Goal: Information Seeking & Learning: Learn about a topic

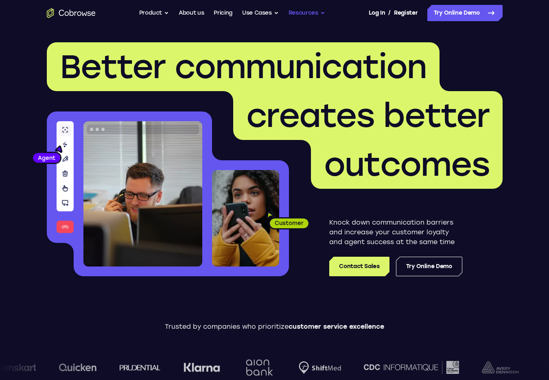
click at [306, 13] on button "Resources" at bounding box center [307, 13] width 37 height 16
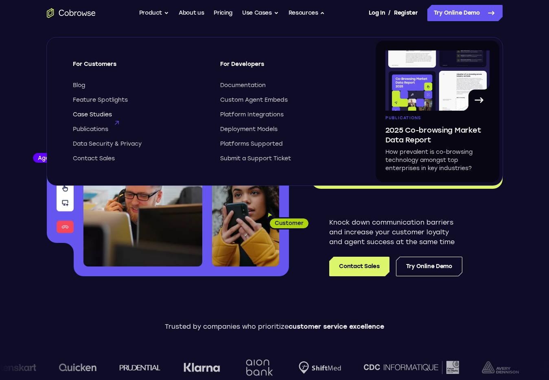
click at [102, 116] on span "Case Studies" at bounding box center [92, 115] width 39 height 8
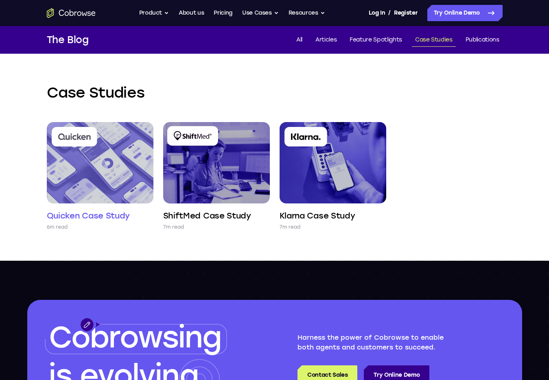
click at [81, 180] on img at bounding box center [100, 162] width 107 height 81
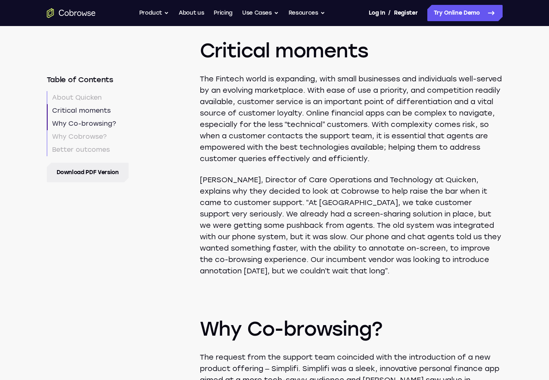
scroll to position [825, 0]
